Goal: Transaction & Acquisition: Obtain resource

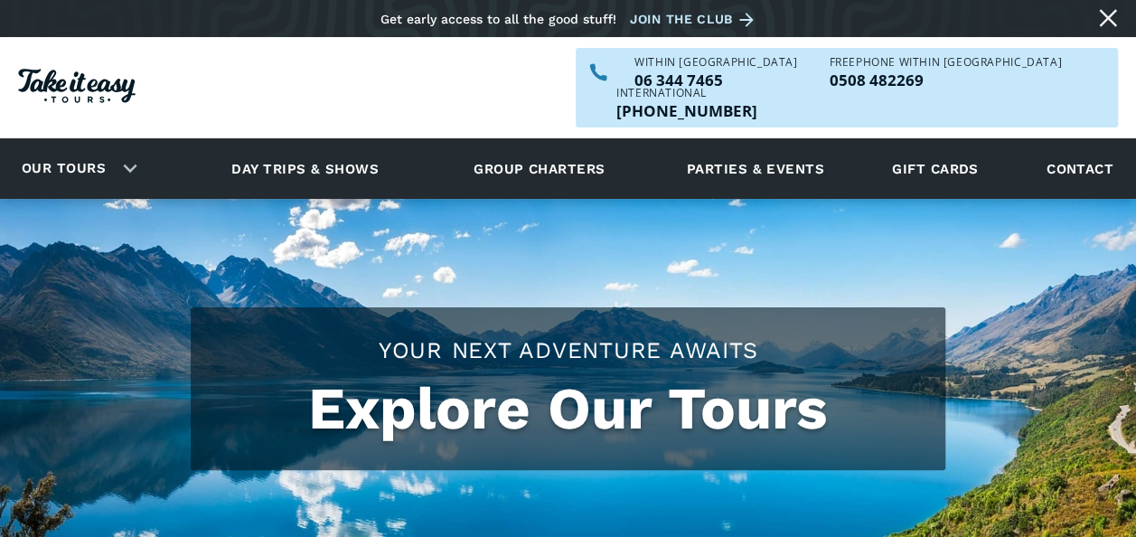
checkbox input "true"
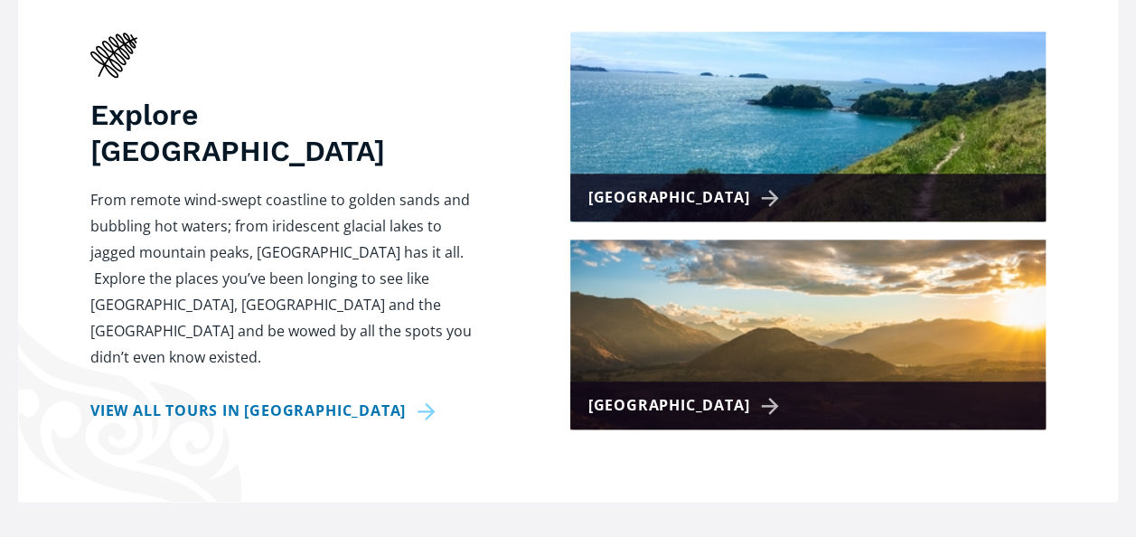
scroll to position [766, 0]
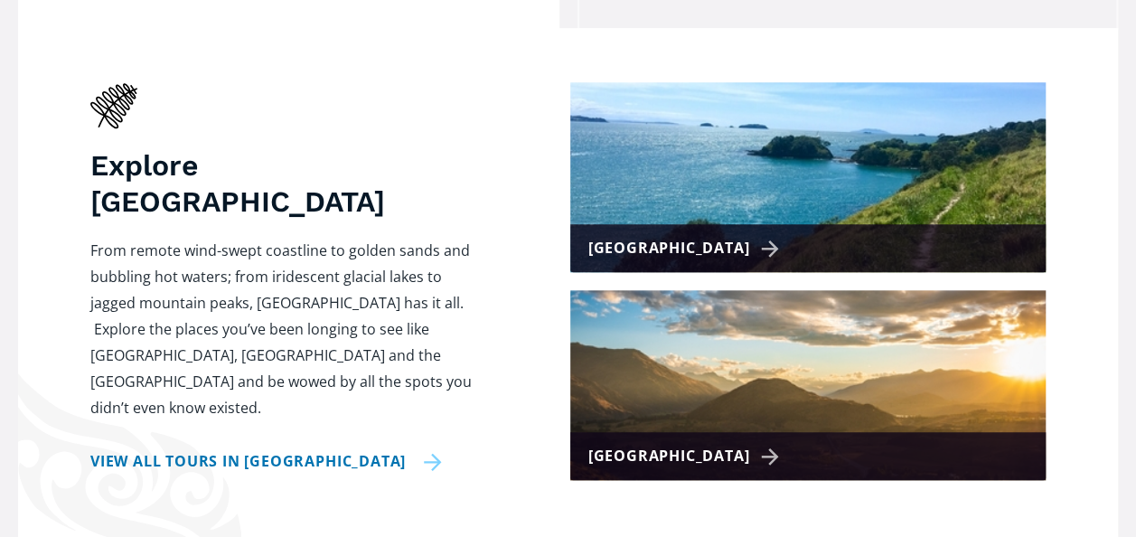
click at [345, 448] on link "View all tours in [GEOGRAPHIC_DATA]" at bounding box center [266, 461] width 352 height 26
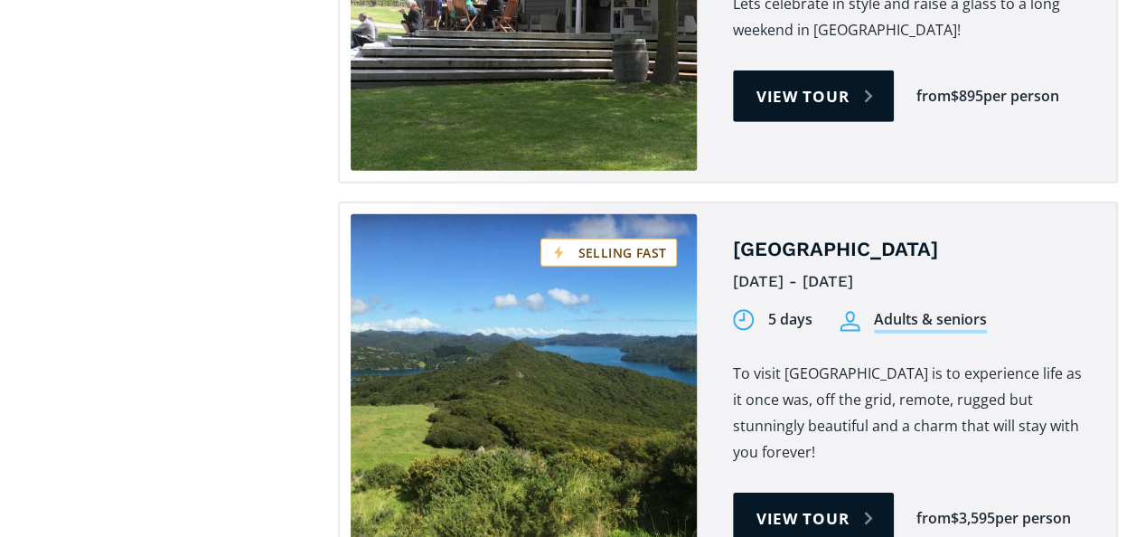
scroll to position [2739, 0]
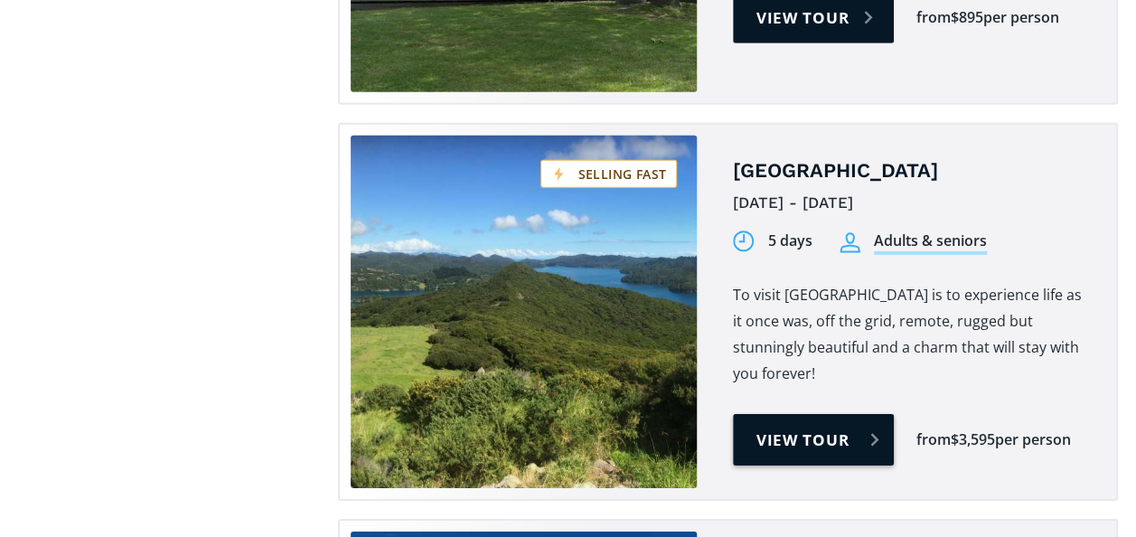
click at [781, 414] on link "View tour" at bounding box center [814, 440] width 162 height 52
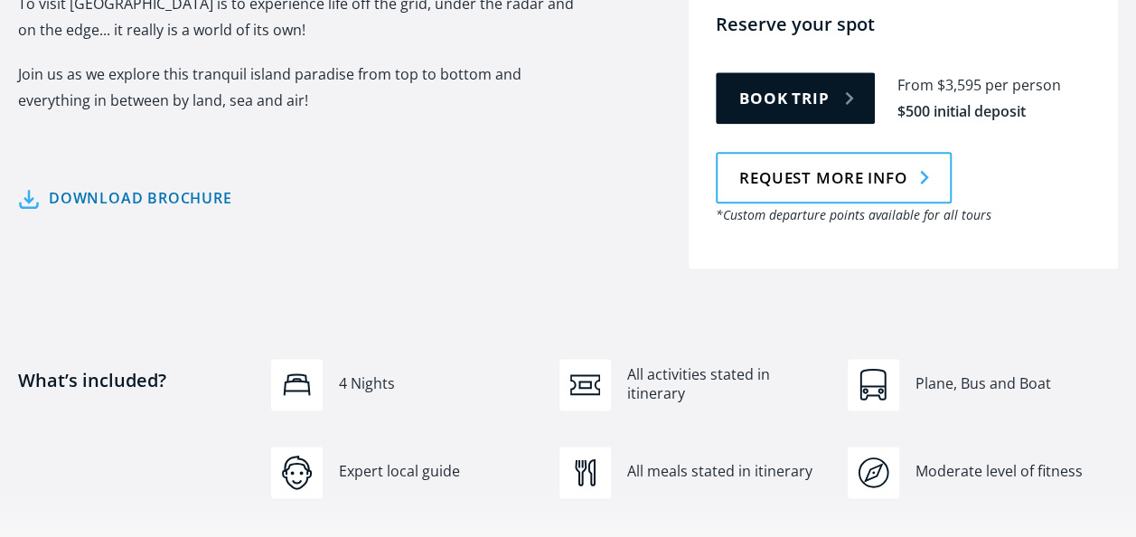
scroll to position [1084, 0]
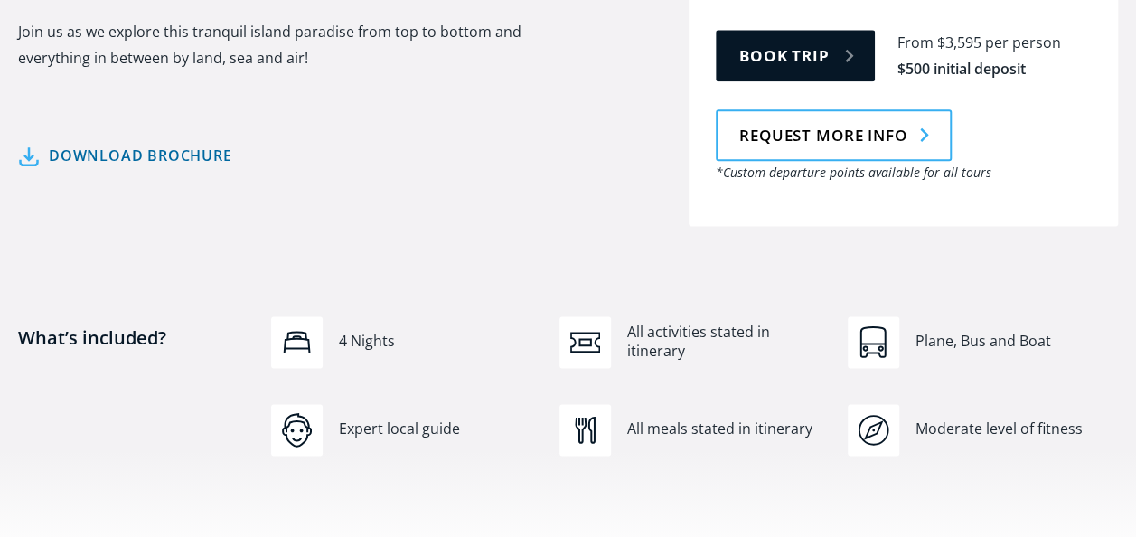
click at [177, 143] on link "Download brochure" at bounding box center [125, 156] width 214 height 26
